Goal: Information Seeking & Learning: Learn about a topic

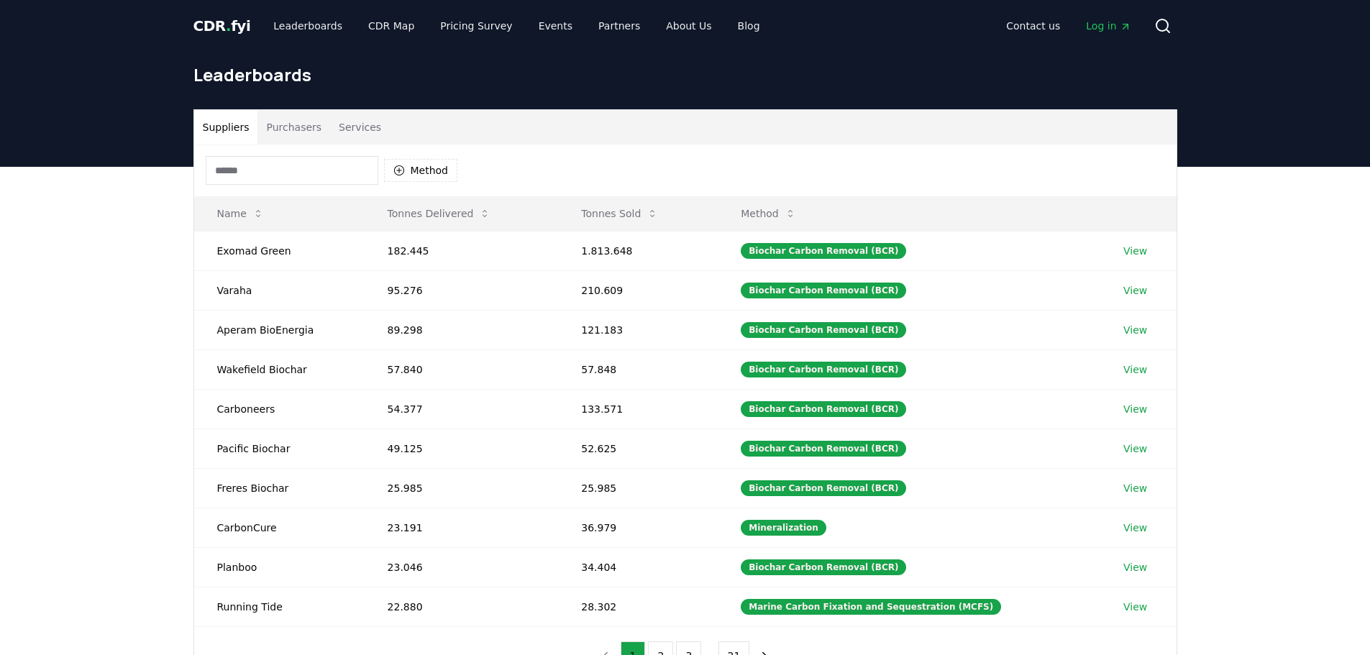
click at [341, 168] on input at bounding box center [292, 170] width 173 height 29
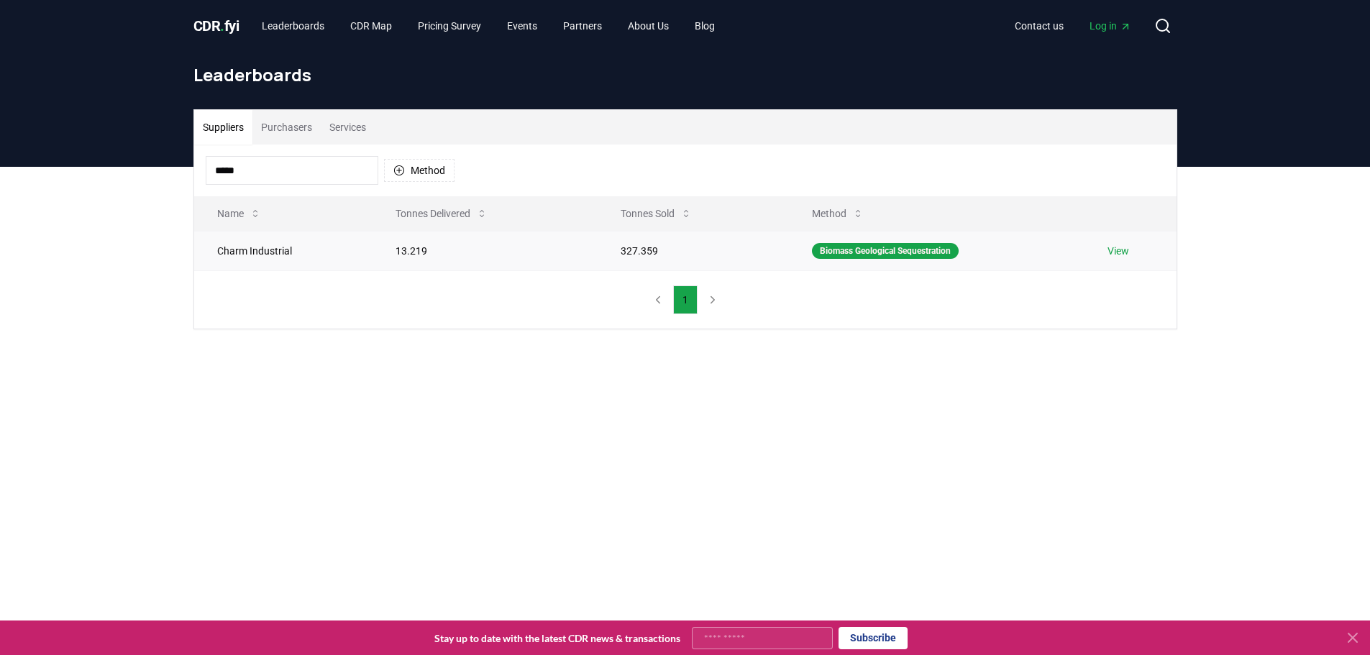
type input "*****"
click at [1119, 250] on link "View" at bounding box center [1118, 251] width 22 height 14
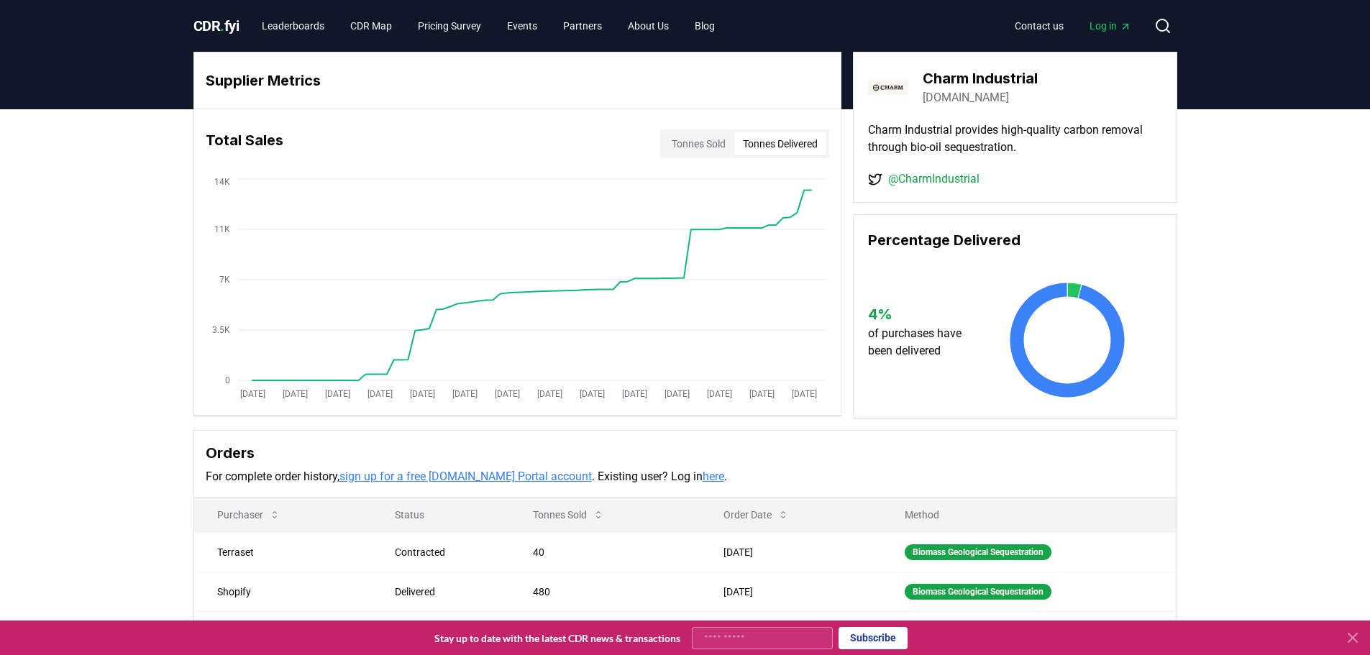
click at [767, 150] on button "Tonnes Delivered" at bounding box center [780, 143] width 92 height 23
